Goal: Book appointment/travel/reservation

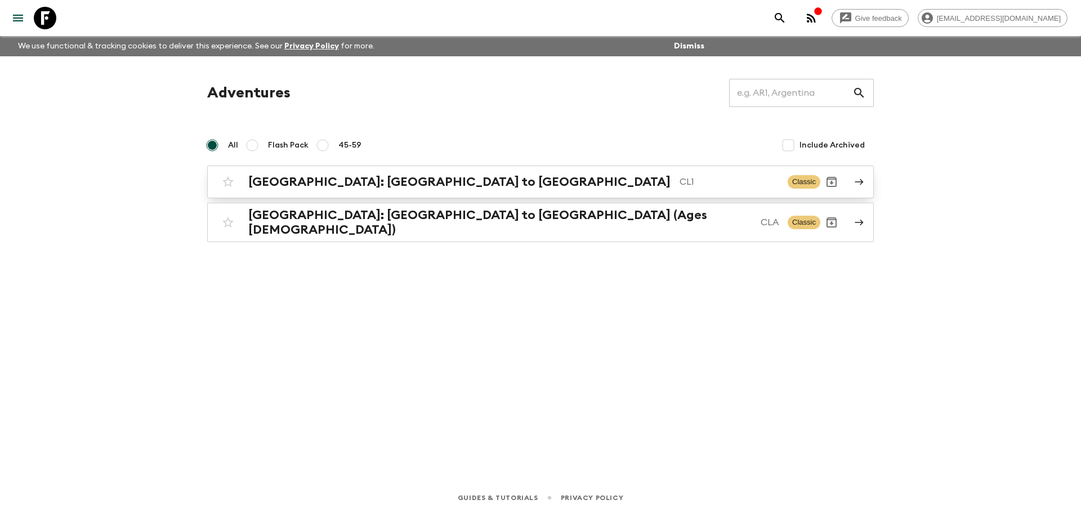
click at [333, 192] on div "[GEOGRAPHIC_DATA]: [GEOGRAPHIC_DATA] to Patagonia CL1 Classic" at bounding box center [519, 182] width 604 height 23
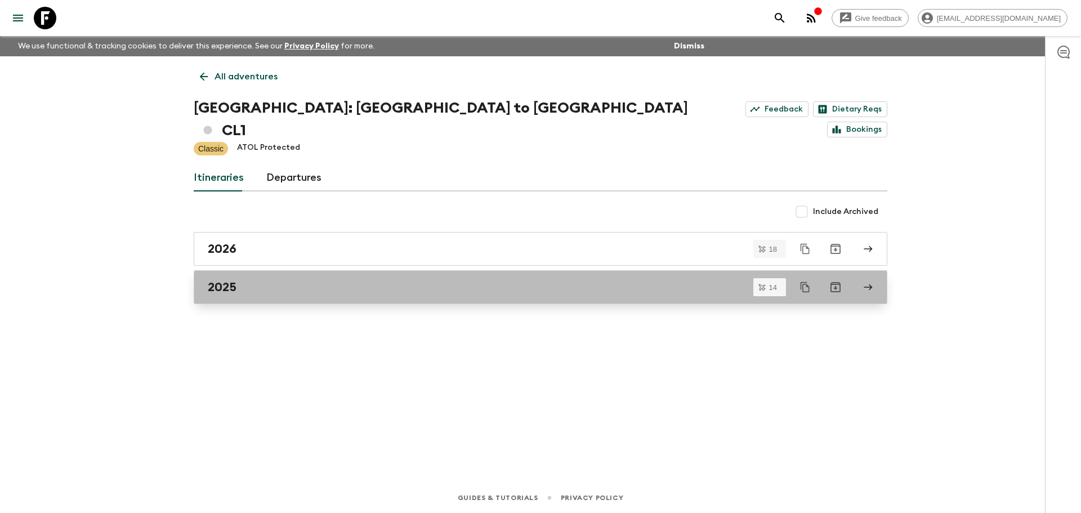
click at [271, 280] on div "2025" at bounding box center [530, 287] width 644 height 15
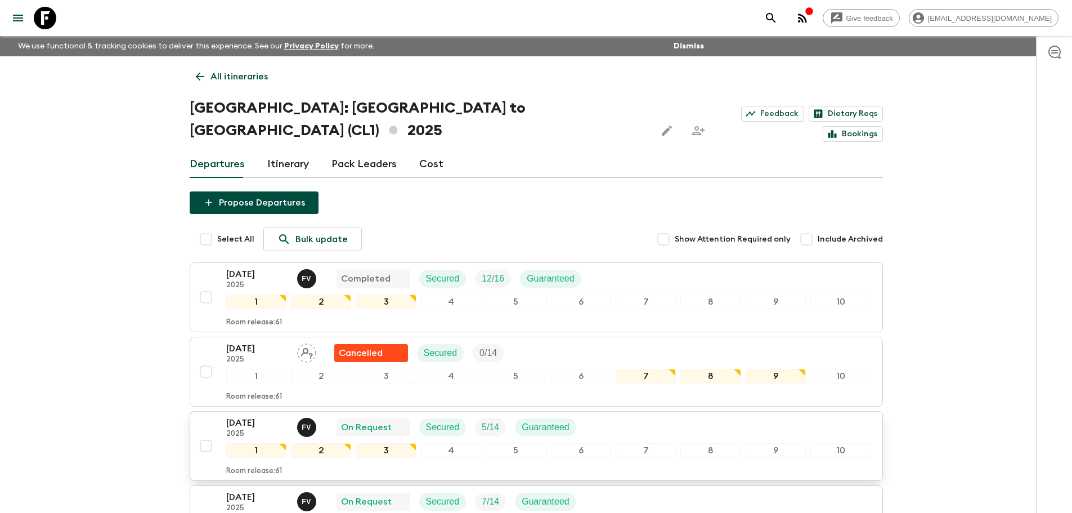
scroll to position [113, 0]
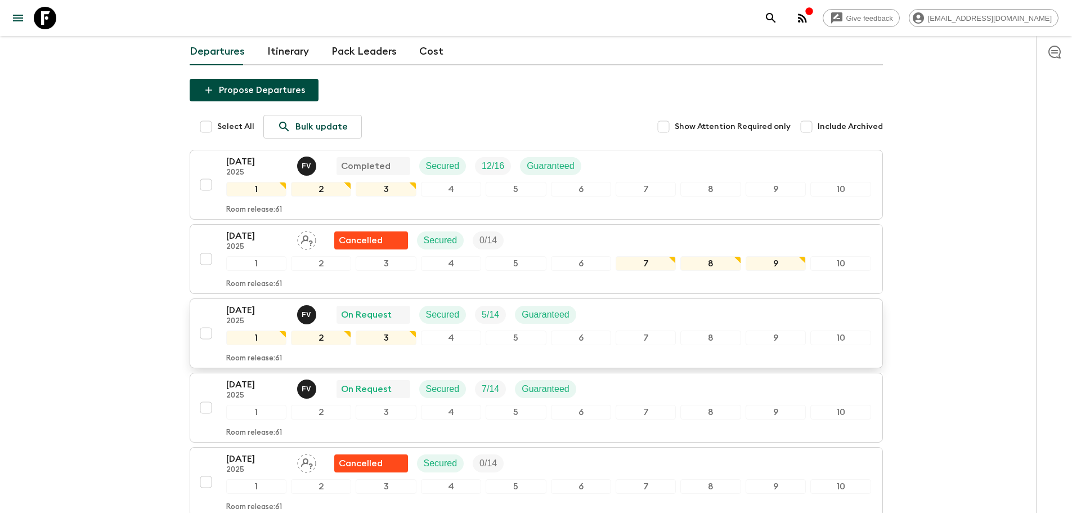
click at [276, 303] on p "[DATE]" at bounding box center [257, 310] width 62 height 14
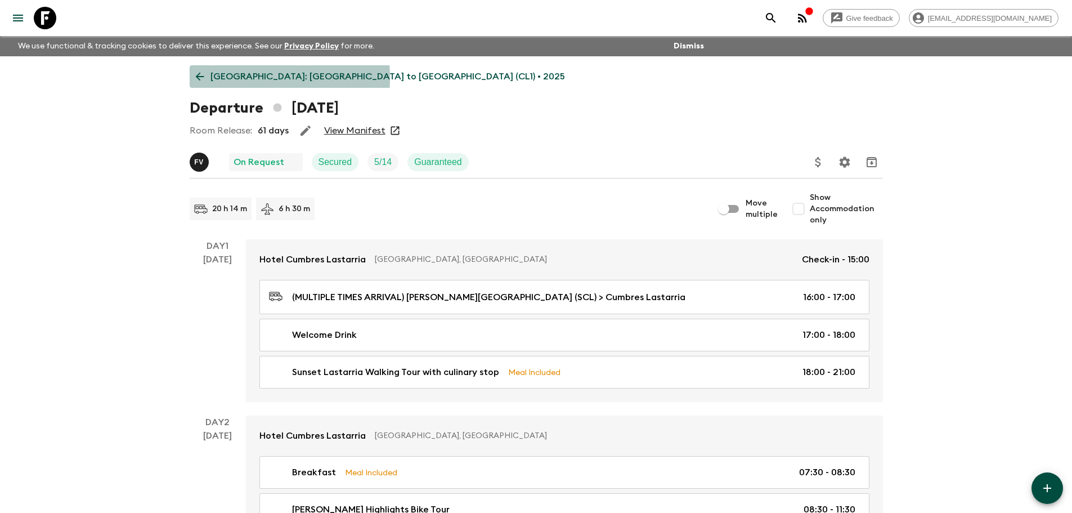
click at [204, 78] on icon at bounding box center [200, 76] width 12 height 12
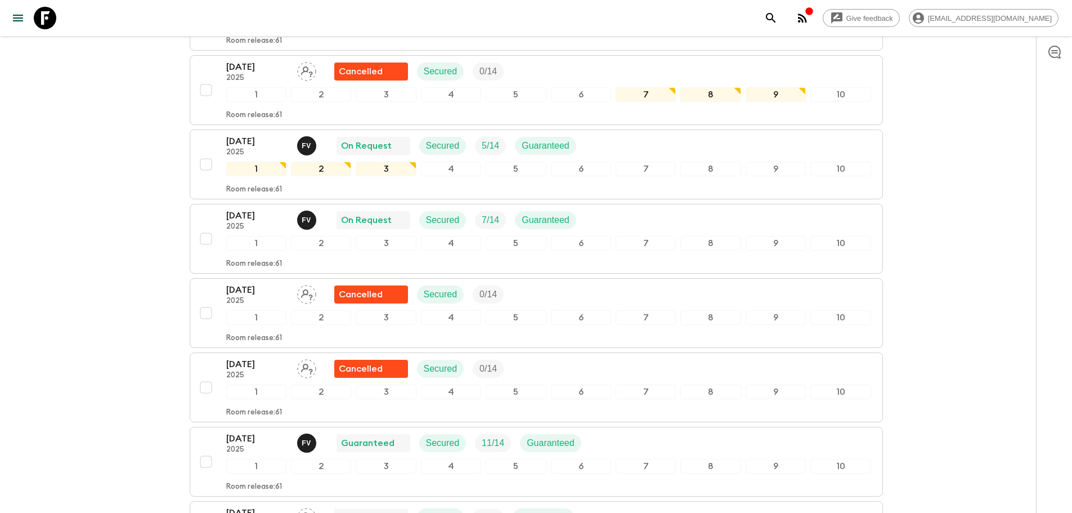
scroll to position [338, 0]
